Goal: Transaction & Acquisition: Purchase product/service

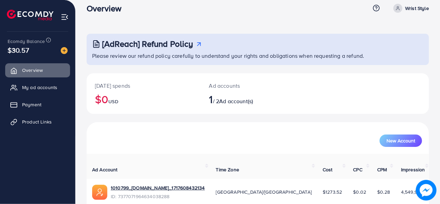
scroll to position [6, 0]
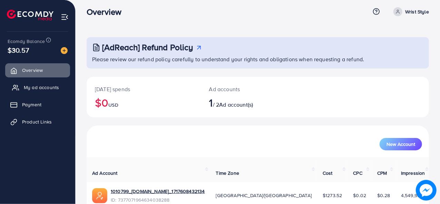
click at [43, 92] on link "My ad accounts" at bounding box center [37, 88] width 65 height 14
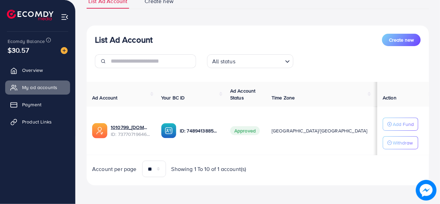
scroll to position [33, 0]
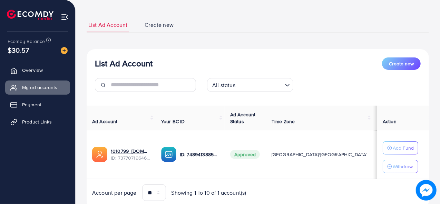
drag, startPoint x: 36, startPoint y: 48, endPoint x: 8, endPoint y: 48, distance: 28.3
click at [8, 48] on div "$30.57" at bounding box center [38, 50] width 60 height 10
click at [39, 48] on div "$30.57" at bounding box center [38, 50] width 60 height 10
drag, startPoint x: 365, startPoint y: 154, endPoint x: 353, endPoint y: 153, distance: 12.8
click at [403, 153] on td "$6.48" at bounding box center [417, 155] width 29 height 49
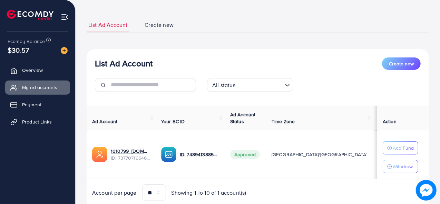
click at [403, 162] on td "$6.48" at bounding box center [417, 155] width 29 height 49
drag, startPoint x: 363, startPoint y: 155, endPoint x: 355, endPoint y: 155, distance: 7.9
click at [403, 155] on td "$6.48" at bounding box center [417, 155] width 29 height 49
click at [409, 155] on span "$6.48" at bounding box center [415, 154] width 12 height 7
click at [384, 149] on button "Add Fund" at bounding box center [400, 148] width 36 height 13
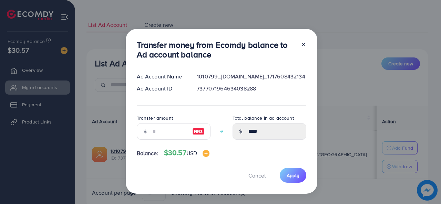
click at [348, 172] on div "Transfer money from Ecomdy balance to Ad account balance Ad Account Name 101079…" at bounding box center [220, 102] width 441 height 204
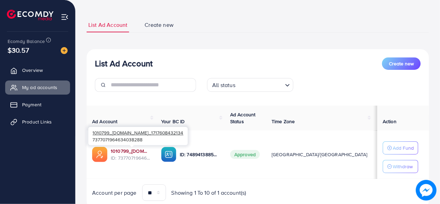
click at [133, 149] on link "1010799_[DOMAIN_NAME]_1717608432134" at bounding box center [130, 151] width 39 height 7
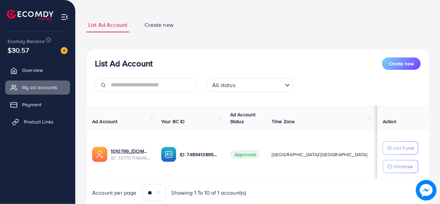
click at [43, 122] on span "Product Links" at bounding box center [39, 122] width 30 height 7
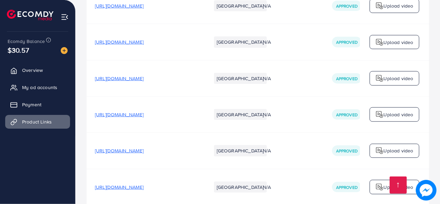
scroll to position [4428, 0]
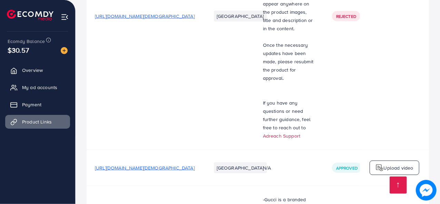
scroll to position [3146, 0]
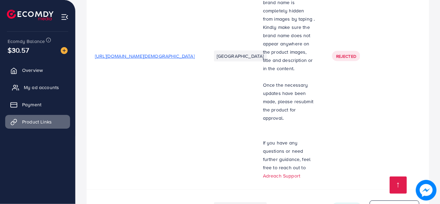
click at [42, 83] on link "My ad accounts" at bounding box center [37, 88] width 65 height 14
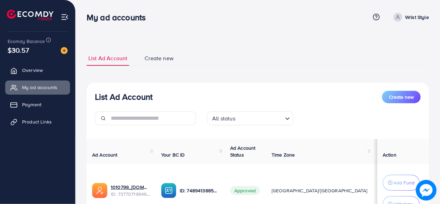
scroll to position [63, 0]
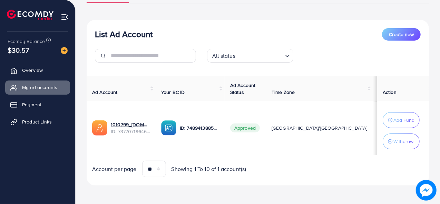
drag, startPoint x: 362, startPoint y: 128, endPoint x: 343, endPoint y: 129, distance: 19.0
click at [343, 129] on tr "1010799_[DOMAIN_NAME]_1717608432134 ID: 7377071964634038288 ID: 748941388592626…" at bounding box center [286, 128] width 398 height 54
click at [403, 134] on td "$6.48" at bounding box center [417, 128] width 29 height 54
drag, startPoint x: 365, startPoint y: 127, endPoint x: 353, endPoint y: 127, distance: 11.7
click at [403, 127] on td "$6.48" at bounding box center [417, 128] width 29 height 54
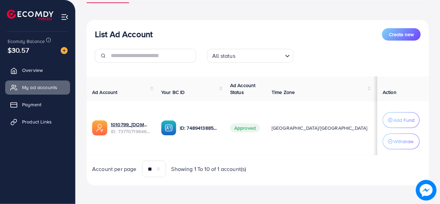
click at [403, 136] on td "$6.48" at bounding box center [417, 128] width 29 height 54
drag, startPoint x: 362, startPoint y: 130, endPoint x: 352, endPoint y: 130, distance: 9.7
click at [409, 130] on span "$6.48" at bounding box center [415, 128] width 12 height 7
click at [403, 137] on td "$6.48" at bounding box center [417, 128] width 29 height 54
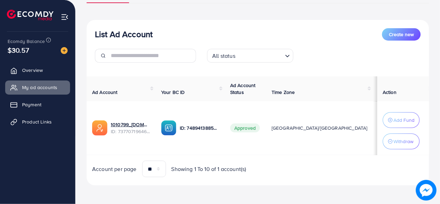
click at [409, 131] on span "$6.48" at bounding box center [415, 128] width 12 height 7
drag, startPoint x: 363, startPoint y: 128, endPoint x: 337, endPoint y: 131, distance: 25.8
click at [337, 131] on tr "1010799_[DOMAIN_NAME]_1717608432134 ID: 7377071964634038288 ID: 748941388592626…" at bounding box center [286, 128] width 398 height 54
click at [403, 137] on td "$6.48" at bounding box center [417, 128] width 29 height 54
click at [399, 123] on p "Add Fund" at bounding box center [403, 120] width 21 height 8
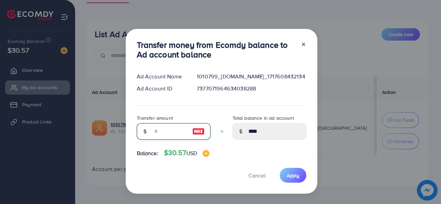
click at [167, 127] on input "number" at bounding box center [170, 131] width 34 height 17
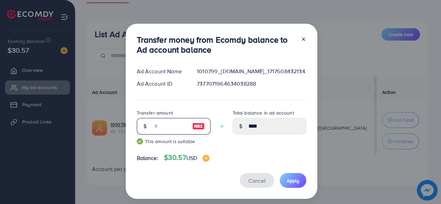
type input "**"
click at [254, 186] on button "Cancel" at bounding box center [257, 180] width 34 height 15
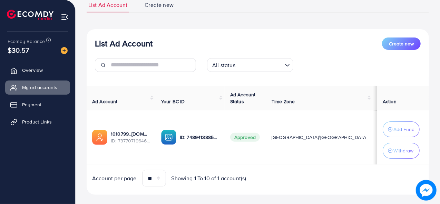
scroll to position [51, 0]
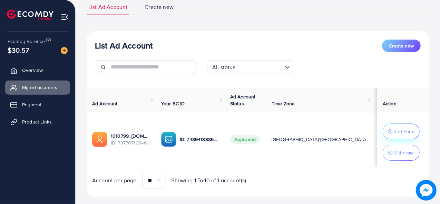
click at [388, 129] on icon "button" at bounding box center [390, 131] width 5 height 5
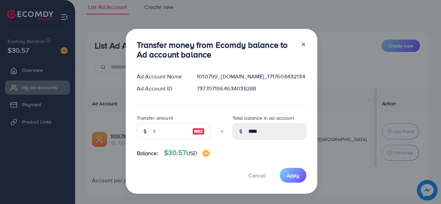
click at [303, 44] on icon at bounding box center [304, 45] width 6 height 6
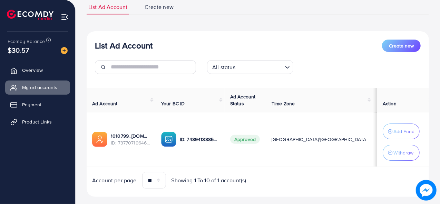
click at [409, 142] on span "$6.48" at bounding box center [415, 139] width 12 height 7
click at [48, 122] on span "Product Links" at bounding box center [39, 122] width 30 height 7
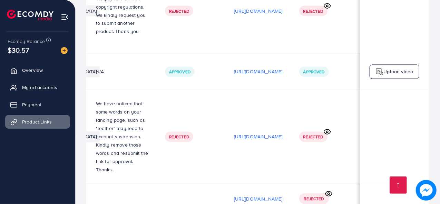
scroll to position [0, 204]
click at [314, 134] on span "Rejected" at bounding box center [313, 137] width 20 height 6
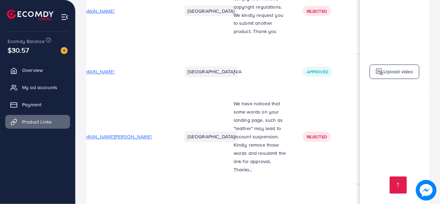
scroll to position [0, 34]
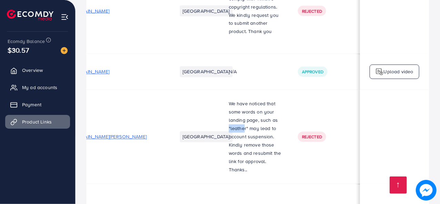
drag, startPoint x: 244, startPoint y: 113, endPoint x: 224, endPoint y: 116, distance: 19.6
click at [224, 116] on td "We have noticed that some words on your landing page, such as "leather" may lea…" at bounding box center [254, 137] width 69 height 94
drag, startPoint x: 245, startPoint y: 114, endPoint x: 230, endPoint y: 114, distance: 15.5
click at [230, 114] on span "We have noticed that some words on your landing page, such as "leather" may lea…" at bounding box center [255, 132] width 52 height 65
click at [221, 120] on td "We have noticed that some words on your landing page, such as "leather" may lea…" at bounding box center [254, 137] width 69 height 94
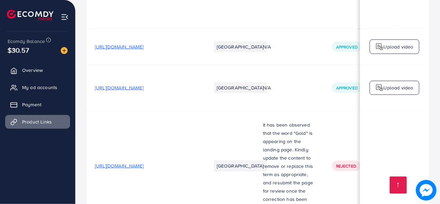
scroll to position [1814, 0]
drag, startPoint x: 304, startPoint y: 108, endPoint x: 294, endPoint y: 105, distance: 10.6
click at [294, 121] on p "It has been observed that the word "Gold" is appearing on the landing page. Kin…" at bounding box center [289, 166] width 52 height 91
click at [201, 185] on td "[URL][DOMAIN_NAME]" at bounding box center [145, 166] width 116 height 111
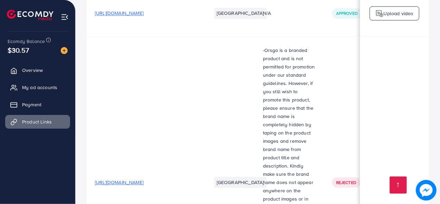
scroll to position [2122, 0]
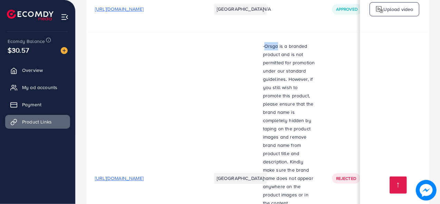
drag, startPoint x: 277, startPoint y: 13, endPoint x: 265, endPoint y: 11, distance: 11.8
click at [265, 42] on p "-Orsga is a branded product and is not permitted for promotion under our standa…" at bounding box center [289, 125] width 52 height 166
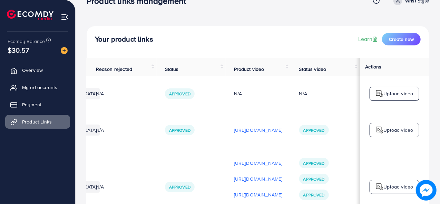
scroll to position [0, 0]
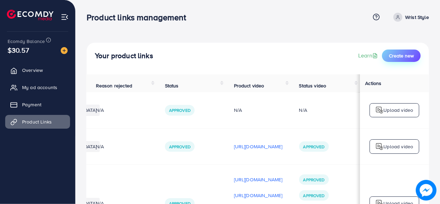
click at [397, 57] on span "Create new" at bounding box center [401, 55] width 25 height 7
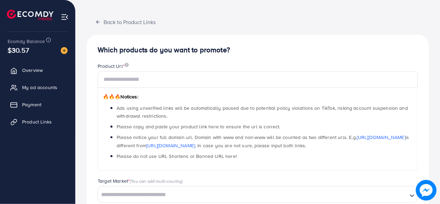
scroll to position [29, 0]
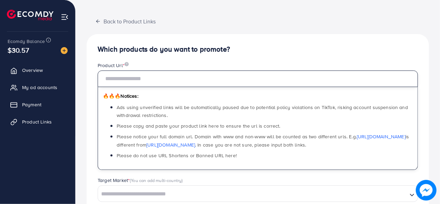
click at [161, 79] on input "text" at bounding box center [258, 79] width 320 height 17
paste input "**********"
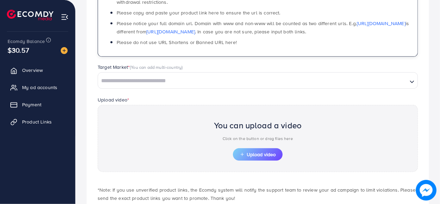
scroll to position [143, 0]
type input "**********"
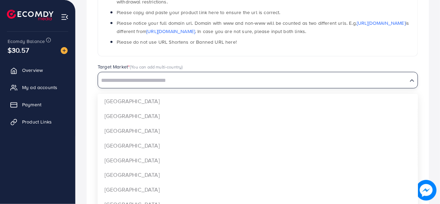
click at [161, 79] on input "Search for option" at bounding box center [253, 81] width 308 height 11
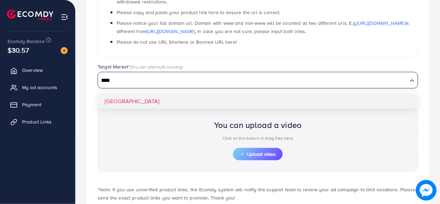
type input "****"
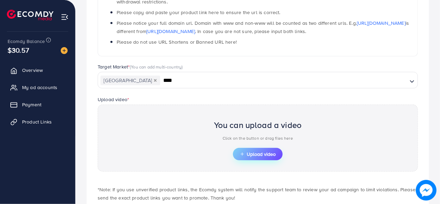
click at [252, 152] on span "Upload video" at bounding box center [258, 154] width 36 height 5
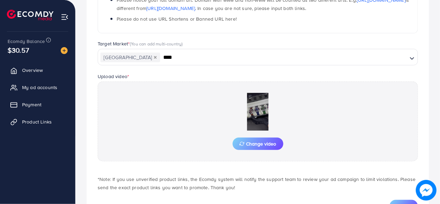
scroll to position [195, 0]
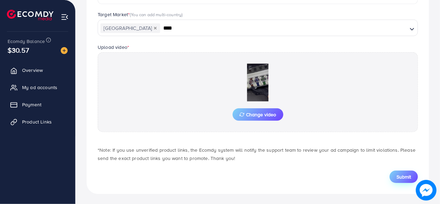
click at [403, 181] on button "Submit" at bounding box center [403, 177] width 28 height 12
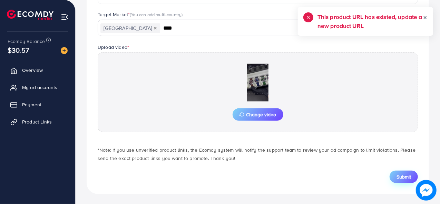
click at [402, 178] on span "Submit" at bounding box center [403, 177] width 14 height 7
click at [424, 18] on line at bounding box center [425, 18] width 2 height 2
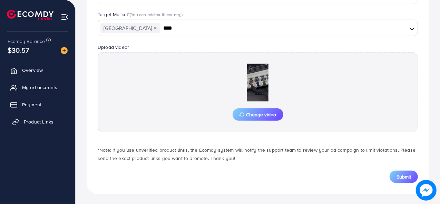
click at [56, 121] on link "Product Links" at bounding box center [37, 122] width 65 height 14
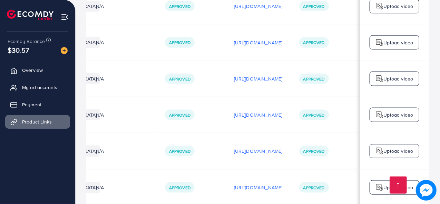
scroll to position [0, 204]
click at [245, 184] on p "[URL][DOMAIN_NAME]" at bounding box center [258, 188] width 49 height 8
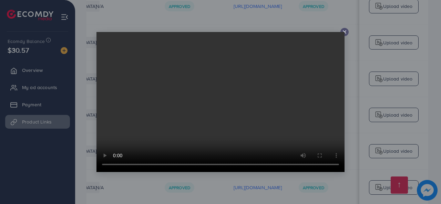
click at [347, 31] on icon at bounding box center [345, 32] width 6 height 6
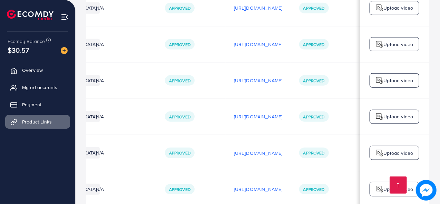
scroll to position [0, 204]
click at [234, 185] on p "[URL][DOMAIN_NAME]" at bounding box center [258, 189] width 49 height 8
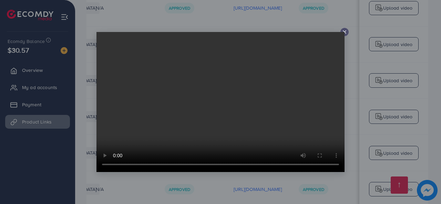
click at [344, 31] on icon at bounding box center [345, 32] width 6 height 6
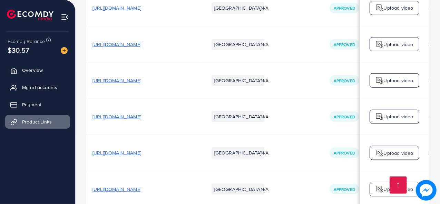
scroll to position [0, 0]
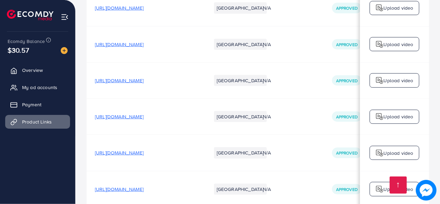
click at [138, 186] on span "[URL][DOMAIN_NAME]" at bounding box center [119, 189] width 49 height 7
click at [44, 86] on span "My ad accounts" at bounding box center [41, 87] width 35 height 7
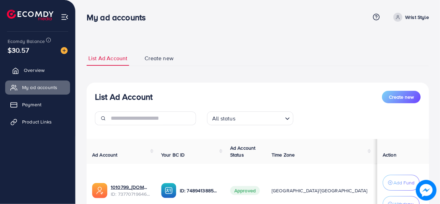
click at [39, 75] on link "Overview" at bounding box center [37, 70] width 65 height 14
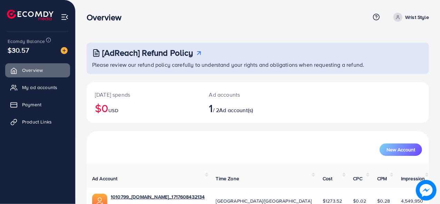
scroll to position [32, 0]
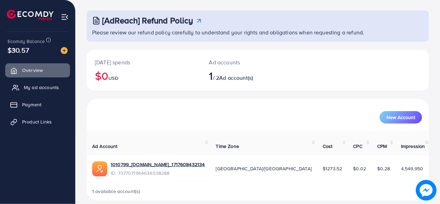
click at [37, 83] on link "My ad accounts" at bounding box center [37, 88] width 65 height 14
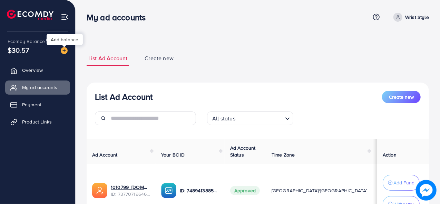
click at [62, 51] on img at bounding box center [64, 50] width 7 height 7
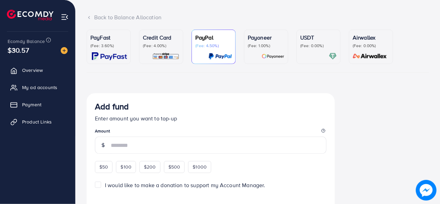
scroll to position [39, 0]
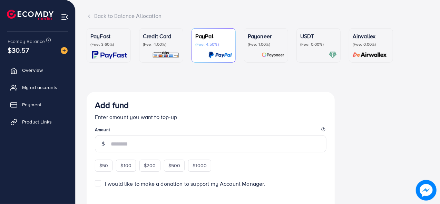
click at [321, 44] on p "(Fee: 0.00%)" at bounding box center [318, 45] width 37 height 6
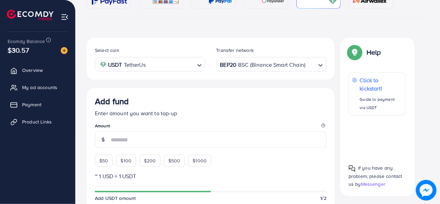
scroll to position [94, 0]
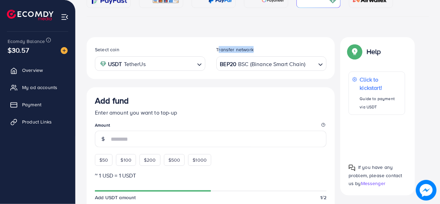
drag, startPoint x: 254, startPoint y: 49, endPoint x: 217, endPoint y: 53, distance: 37.1
click at [217, 53] on div "Transfer network" at bounding box center [271, 51] width 110 height 10
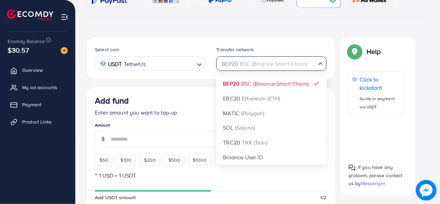
click at [317, 64] on icon "Search for option" at bounding box center [320, 63] width 7 height 7
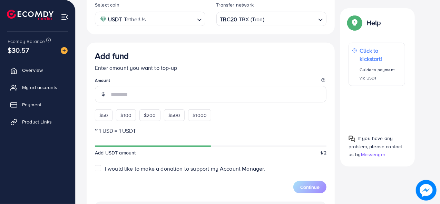
scroll to position [143, 0]
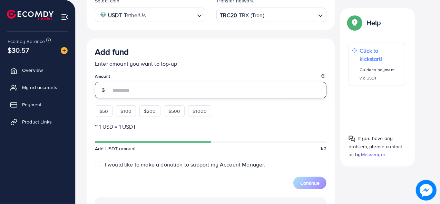
click at [207, 88] on input "number" at bounding box center [218, 90] width 215 height 17
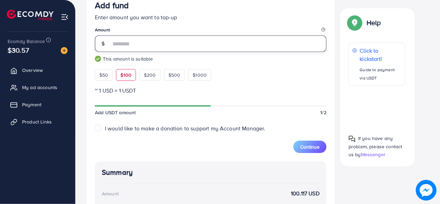
scroll to position [134, 0]
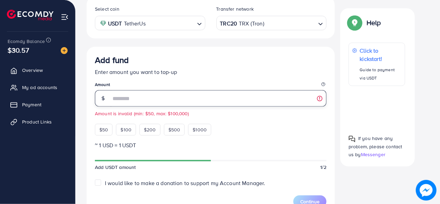
type input "*"
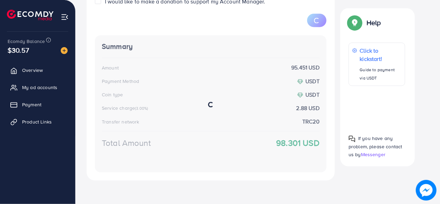
scroll to position [316, 0]
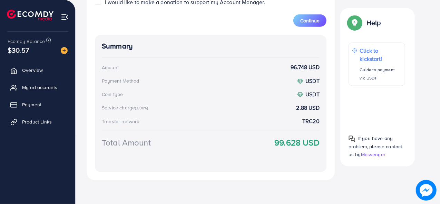
type input "**"
drag, startPoint x: 300, startPoint y: 142, endPoint x: 273, endPoint y: 142, distance: 27.2
click at [273, 142] on div "Total Amount 99.628 USD" at bounding box center [211, 151] width 218 height 29
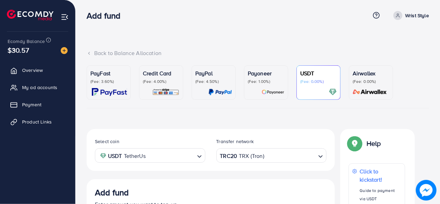
scroll to position [0, 0]
